Goal: Navigation & Orientation: Find specific page/section

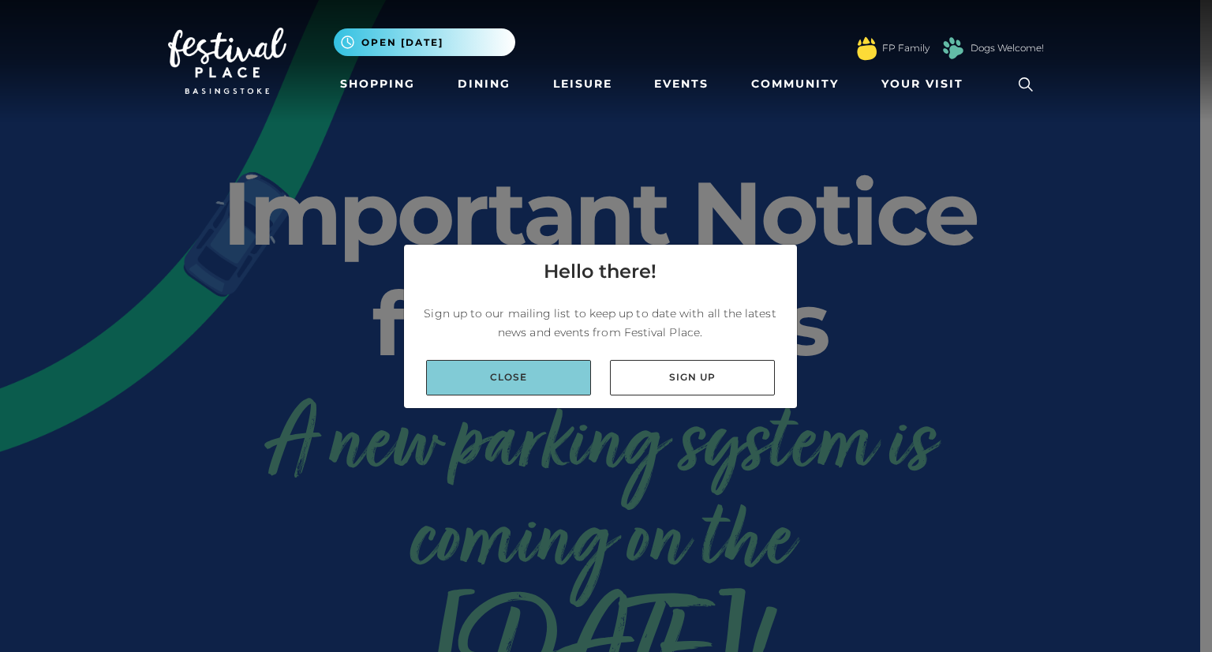
click at [556, 376] on link "Close" at bounding box center [508, 378] width 165 height 36
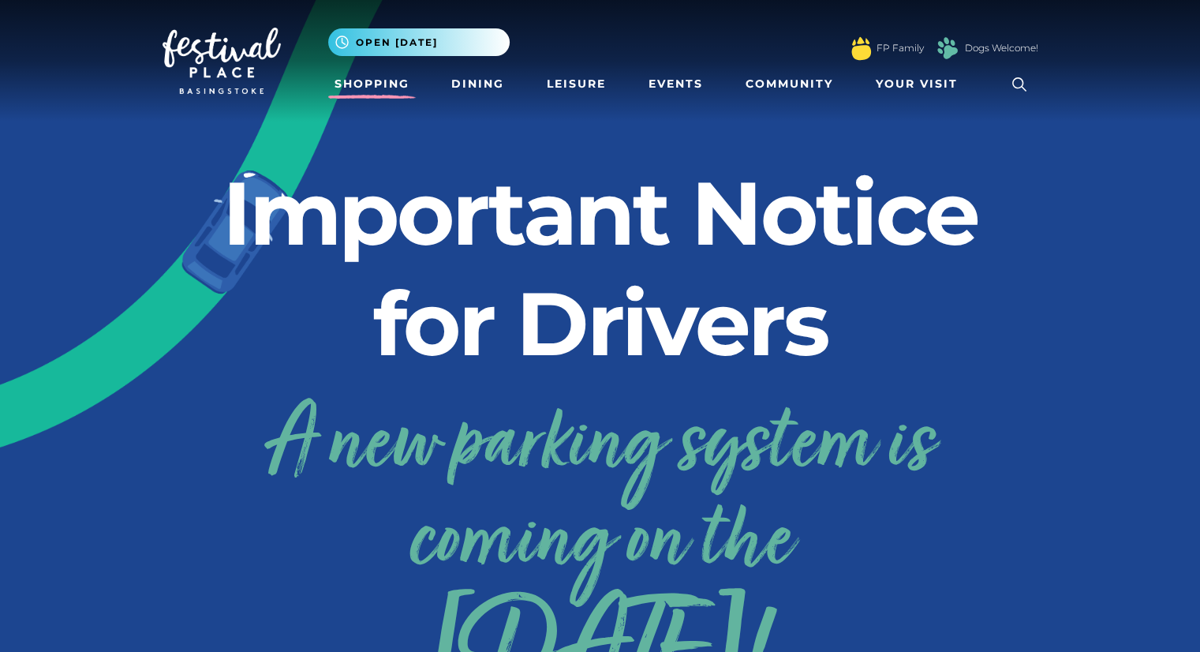
click at [393, 90] on link "Shopping" at bounding box center [372, 83] width 88 height 29
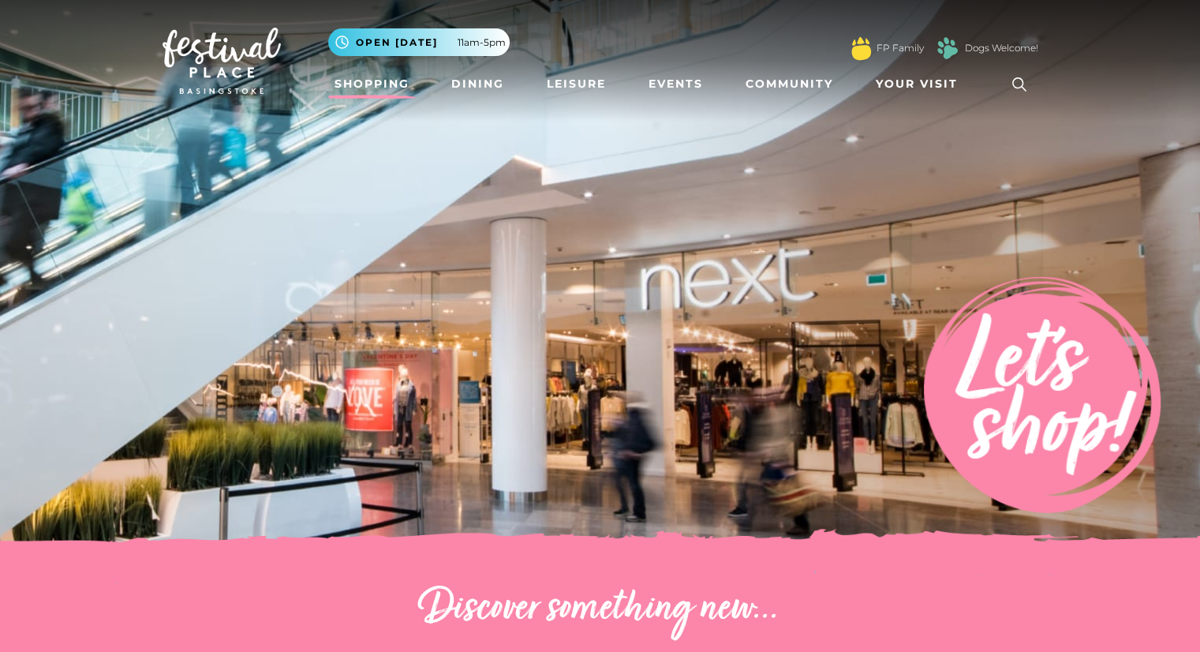
drag, startPoint x: 876, startPoint y: 269, endPoint x: 856, endPoint y: 190, distance: 81.3
click at [854, 189] on img at bounding box center [600, 276] width 1200 height 552
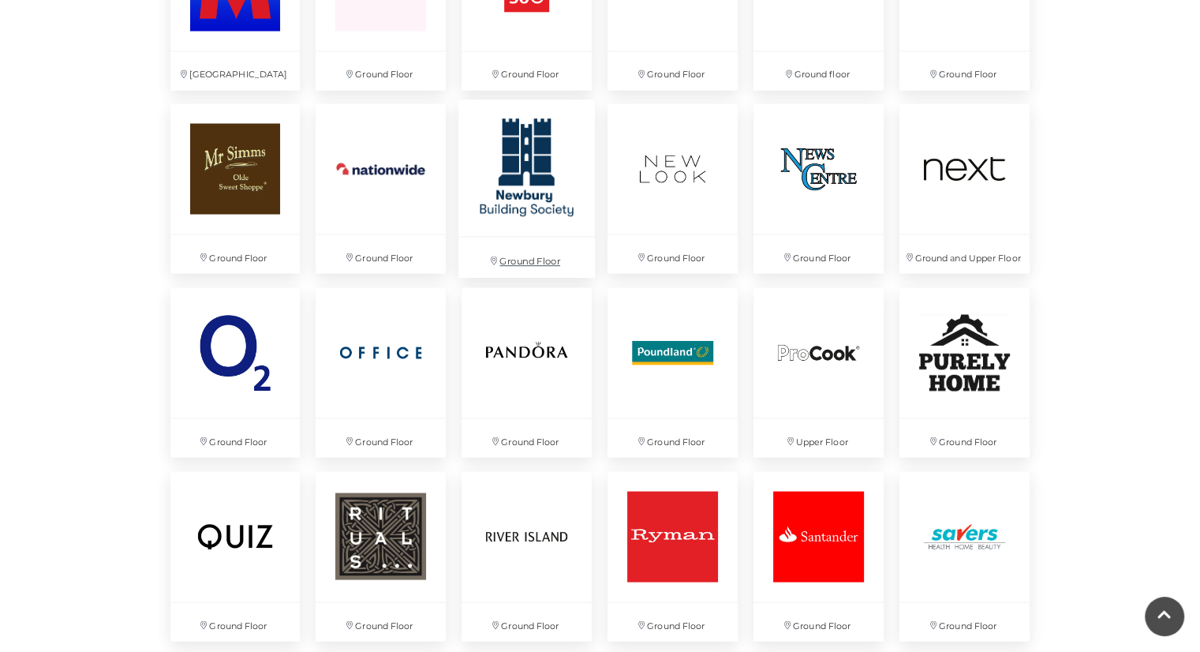
scroll to position [2920, 0]
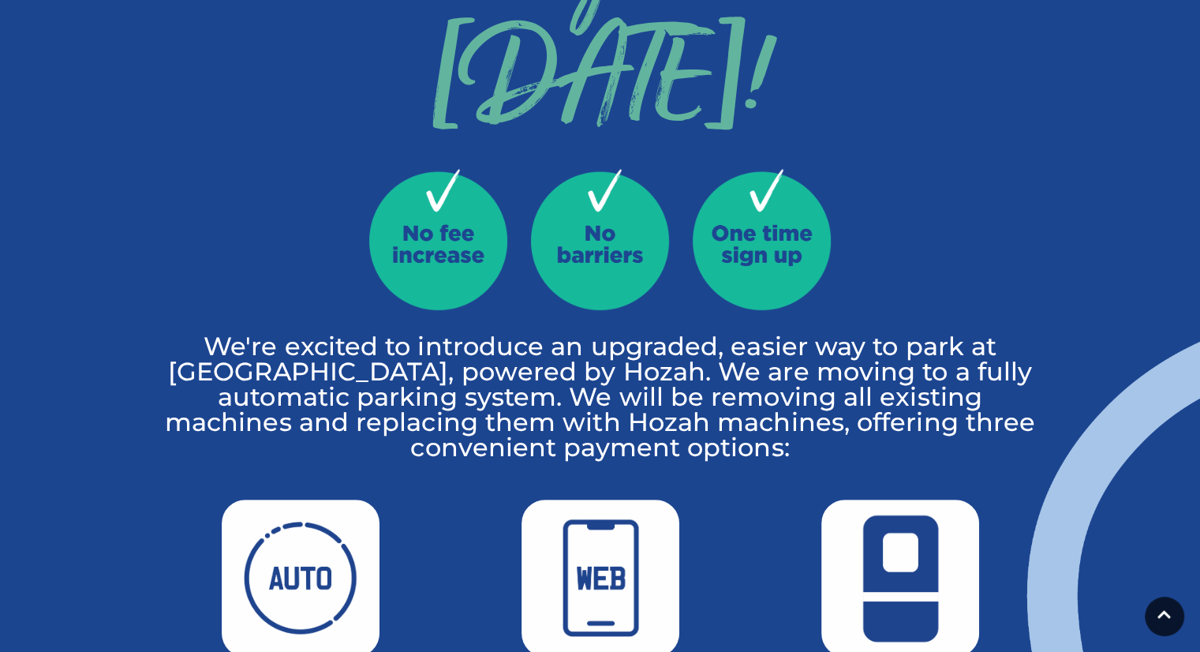
scroll to position [868, 0]
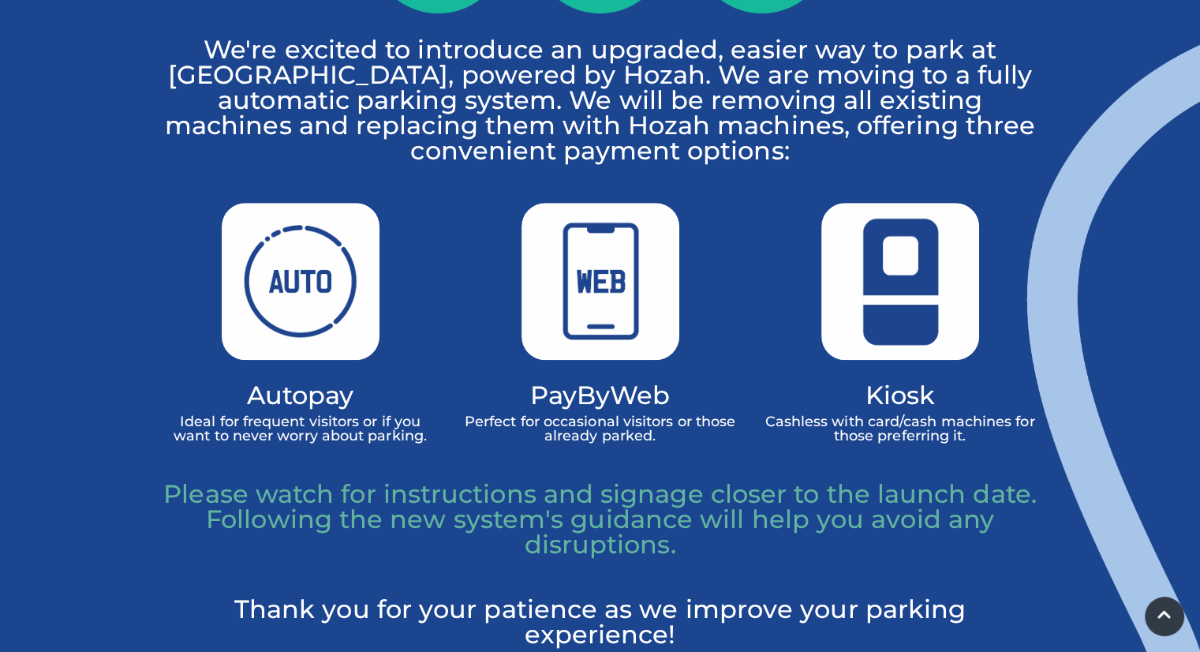
click at [304, 278] on img at bounding box center [301, 281] width 158 height 157
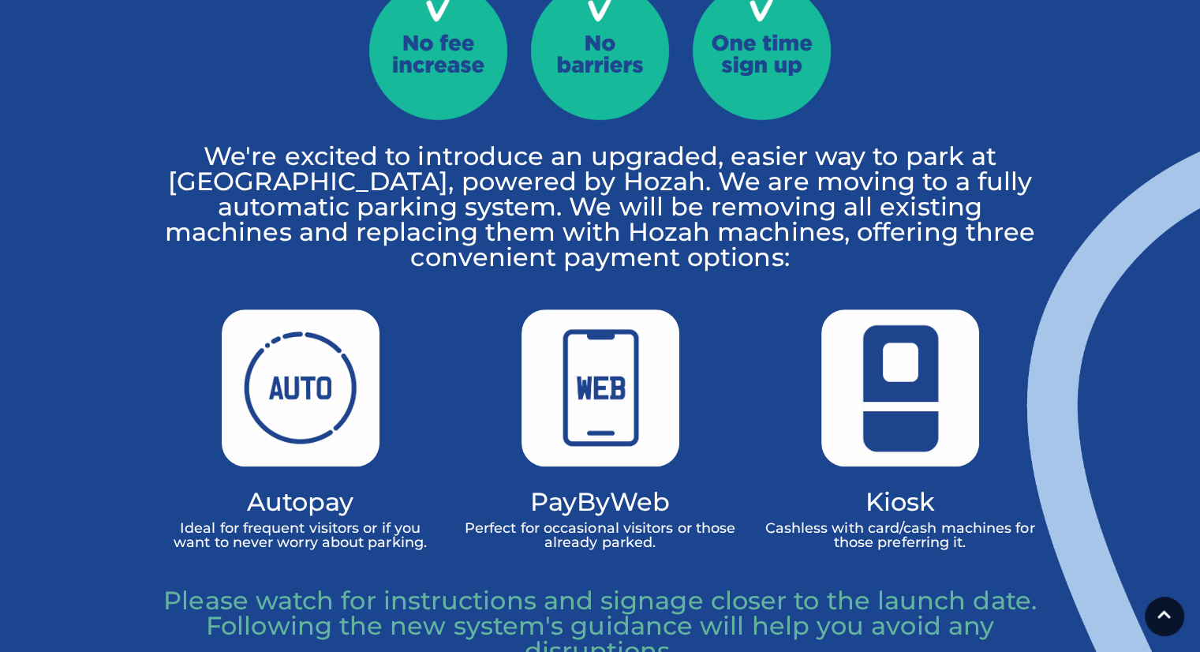
scroll to position [789, 0]
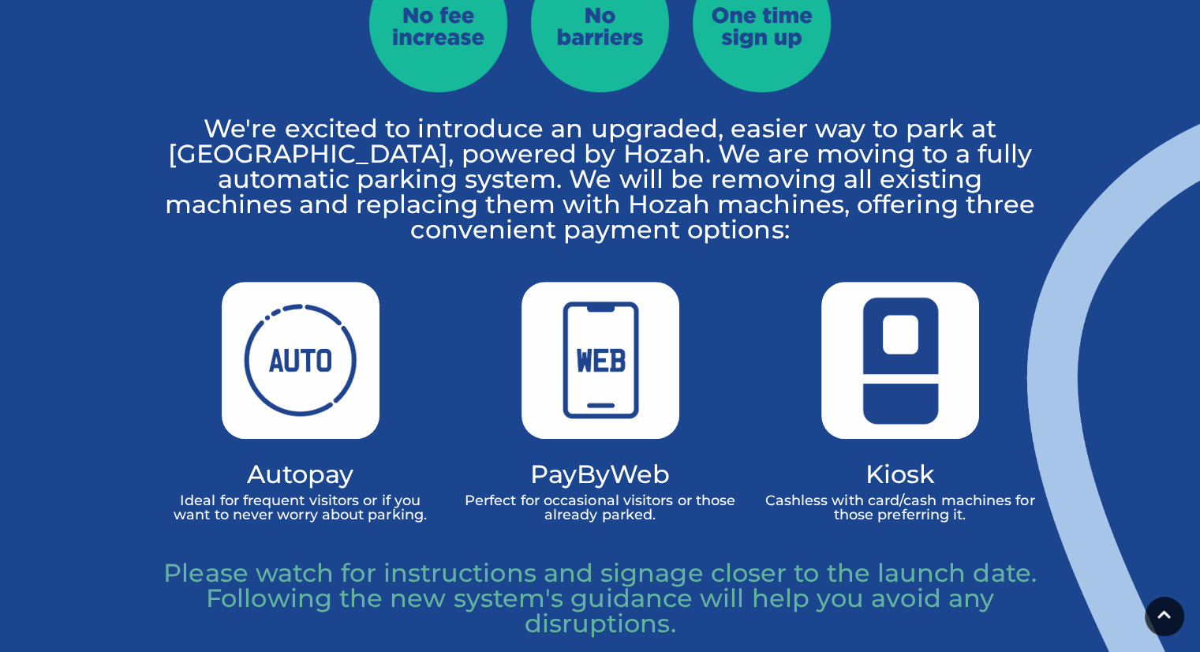
click at [597, 361] on img at bounding box center [601, 360] width 158 height 157
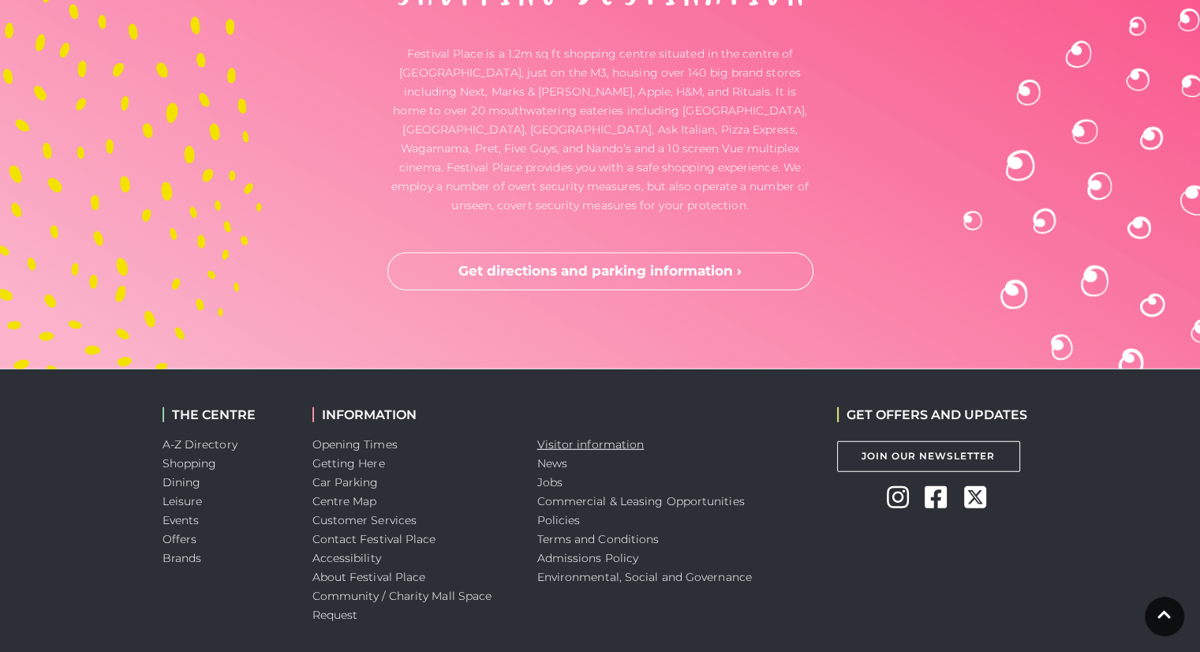
scroll to position [4205, 0]
